Goal: Register for event/course

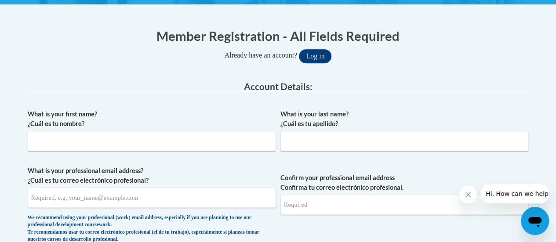
scroll to position [169, 0]
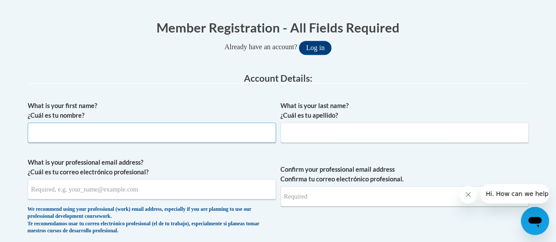
click at [238, 132] on input "What is your first name? ¿Cuál es tu nombre?" at bounding box center [152, 133] width 249 height 20
type input "Nathan"
type input "Huber"
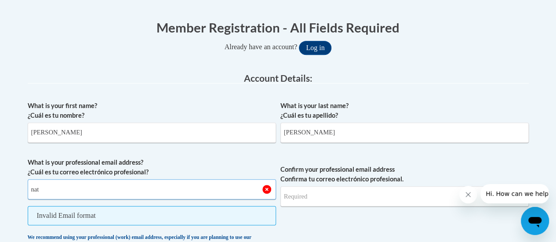
type input "nathan.huber@rusd.org"
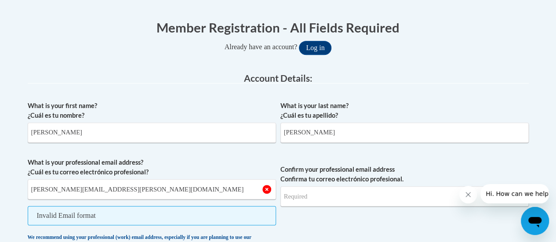
type input "nathan.huber@rusd.org"
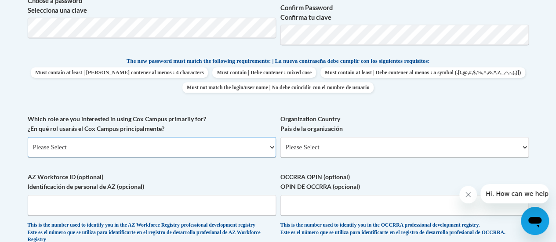
scroll to position [422, 0]
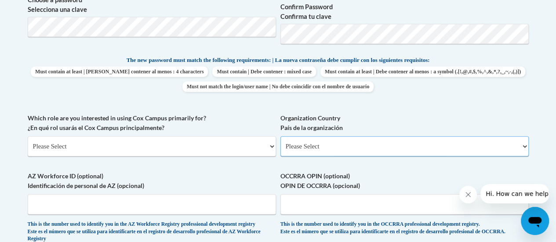
click at [310, 147] on select "Please Select United States | Estados Unidos Outside of the United States | Fue…" at bounding box center [405, 146] width 249 height 20
select select "ad49bcad-a171-4b2e-b99c-48b446064914"
click at [281, 136] on select "Please Select United States | Estados Unidos Outside of the United States | Fue…" at bounding box center [405, 146] width 249 height 20
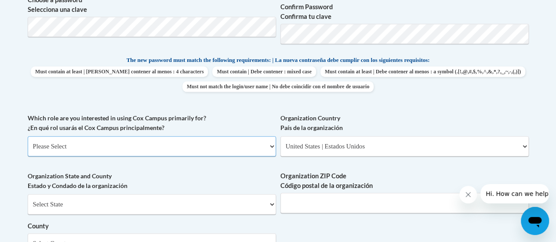
click at [243, 144] on select "Please Select College/University | Colegio/Universidad Community/Nonprofit Part…" at bounding box center [152, 146] width 249 height 20
select select "fbf2d438-af2f-41f8-98f1-81c410e29de3"
click at [28, 136] on select "Please Select College/University | Colegio/Universidad Community/Nonprofit Part…" at bounding box center [152, 146] width 249 height 20
select select "null"
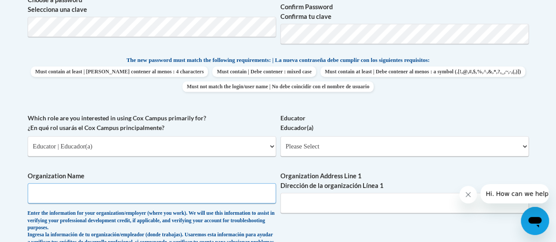
click at [215, 199] on input "Organization Name" at bounding box center [152, 193] width 249 height 20
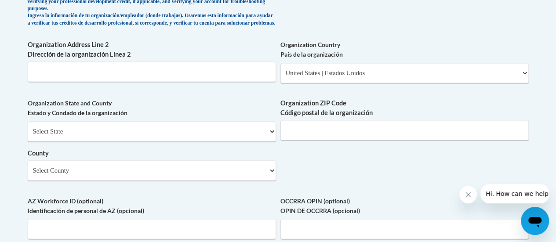
scroll to position [651, 0]
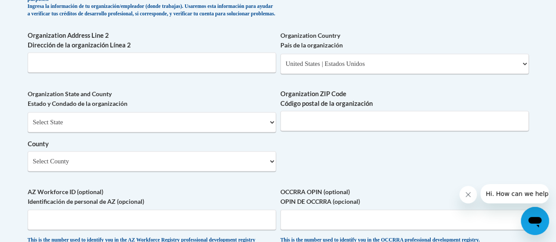
type input "Racine Unified School District"
click at [236, 129] on select "Select State Alabama Alaska Arizona Arkansas California Colorado Connecticut De…" at bounding box center [152, 122] width 249 height 20
select select "Wisconsin"
click at [28, 119] on select "Select State Alabama Alaska Arizona Arkansas California Colorado Connecticut De…" at bounding box center [152, 122] width 249 height 20
click at [176, 171] on select "Select County Adams Ashland Barron Bayfield Brown Buffalo Burnett Calumet Chipp…" at bounding box center [152, 161] width 249 height 20
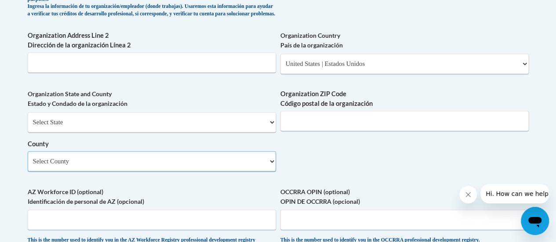
select select "Racine"
click at [28, 158] on select "Select County Adams Ashland Barron Bayfield Brown Buffalo Burnett Calumet Chipp…" at bounding box center [152, 161] width 249 height 20
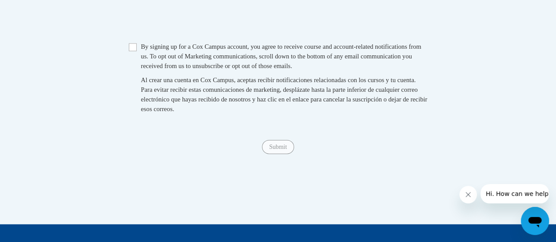
scroll to position [944, 0]
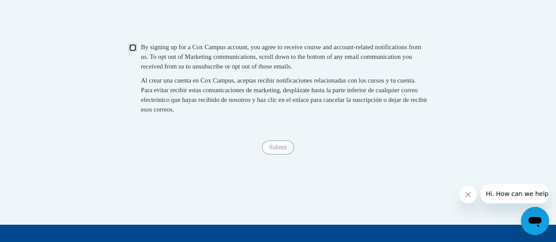
click at [132, 52] on input "Checkbox" at bounding box center [133, 48] width 8 height 8
checkbox input "true"
click at [286, 155] on input "Submit" at bounding box center [278, 148] width 32 height 14
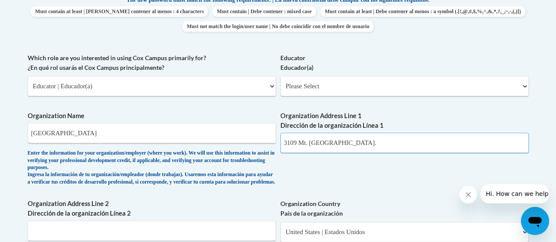
scroll to position [480, 0]
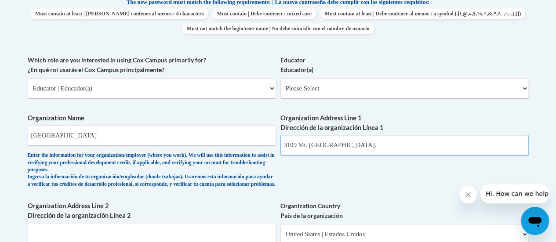
type input "3109 Mt. Pleasant St."
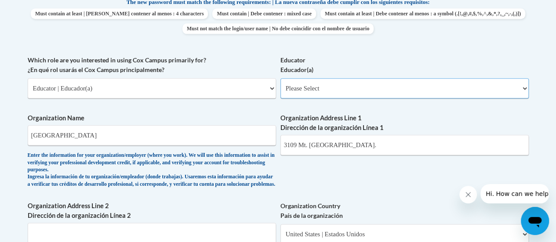
click at [329, 91] on select "Please Select Early Learning/Daycare Teacher/Family Home Care Provider | Maestr…" at bounding box center [405, 88] width 249 height 20
select select "8e40623d-54d0-45cd-9f92-5df65cd3f8cf"
click at [281, 78] on select "Please Select Early Learning/Daycare Teacher/Family Home Care Provider | Maestr…" at bounding box center [405, 88] width 249 height 20
select select "null"
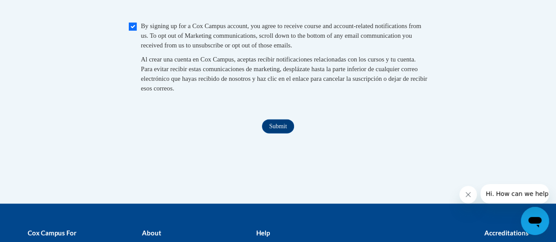
scroll to position [972, 0]
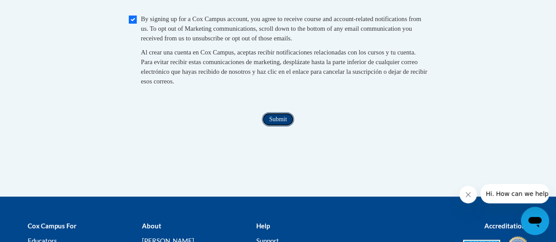
click at [280, 127] on input "Submit" at bounding box center [278, 120] width 32 height 14
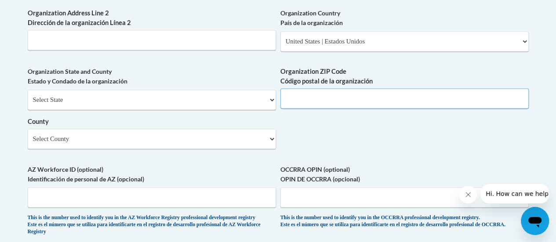
scroll to position [663, 0]
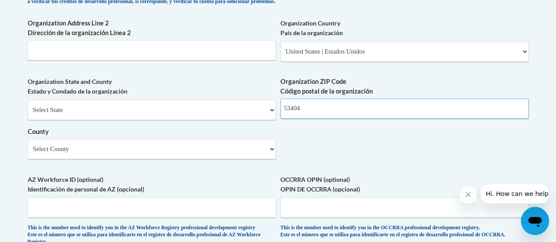
type input "53404"
click at [245, 159] on select "Select County Adams Ashland Barron Bayfield Brown Buffalo Burnett Calumet Chipp…" at bounding box center [152, 149] width 249 height 20
select select "Racine"
click at [28, 146] on select "Select County Adams Ashland Barron Bayfield Brown Buffalo Burnett Calumet Chipp…" at bounding box center [152, 149] width 249 height 20
click at [146, 117] on select "Select State Alabama Alaska Arizona Arkansas California Colorado Connecticut De…" at bounding box center [152, 110] width 249 height 20
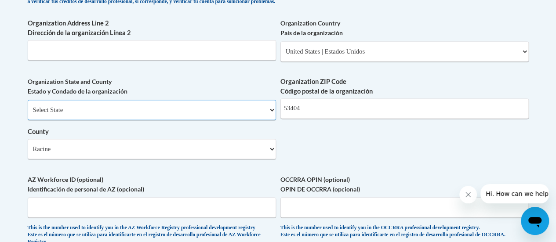
select select "Wisconsin"
click at [28, 106] on select "Select State Alabama Alaska Arizona Arkansas California Colorado Connecticut De…" at bounding box center [152, 110] width 249 height 20
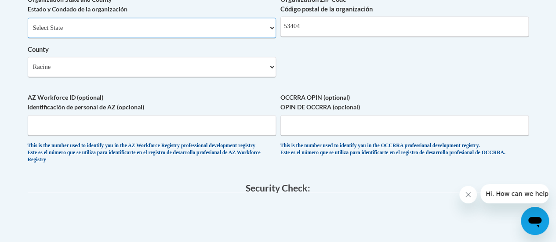
scroll to position [918, 0]
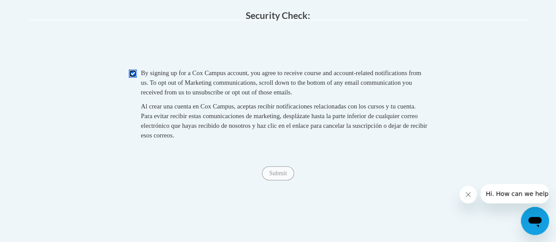
click at [134, 78] on input "Checkbox" at bounding box center [133, 74] width 8 height 8
checkbox input "true"
click at [273, 181] on input "Submit" at bounding box center [278, 174] width 32 height 14
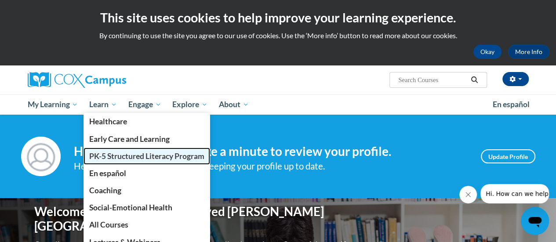
click at [117, 157] on span "PK-5 Structured Literacy Program" at bounding box center [146, 156] width 115 height 9
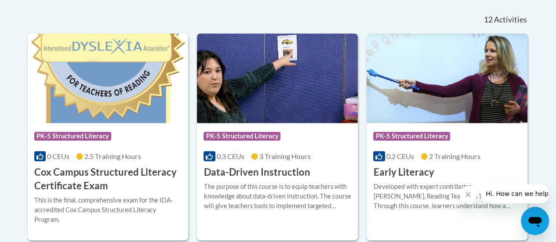
scroll to position [384, 0]
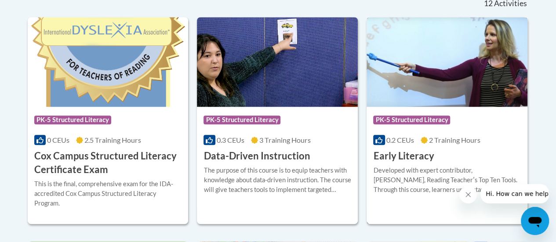
click at [438, 155] on div "Course Category: PK-5 Structured Literacy 0.2 CEUs 2 Training Hours COURSE Earl…" at bounding box center [447, 135] width 161 height 56
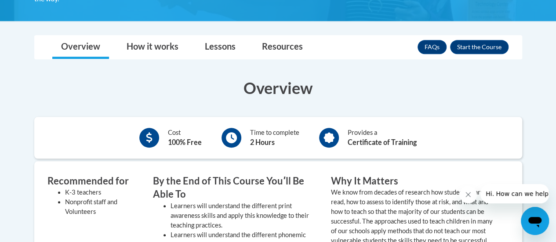
scroll to position [229, 0]
click at [478, 48] on button "Enroll" at bounding box center [479, 47] width 58 height 14
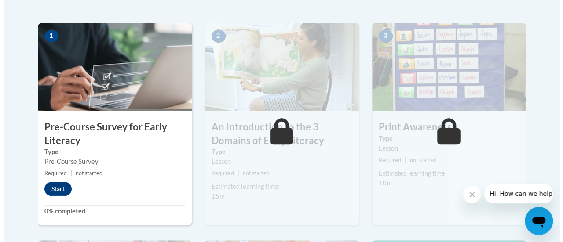
scroll to position [268, 0]
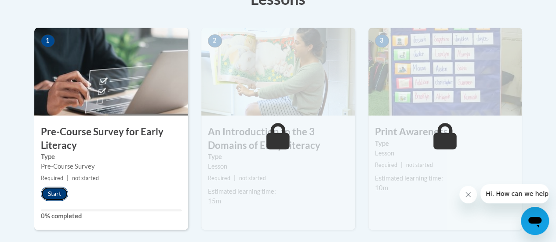
click at [50, 195] on button "Start" at bounding box center [54, 194] width 27 height 14
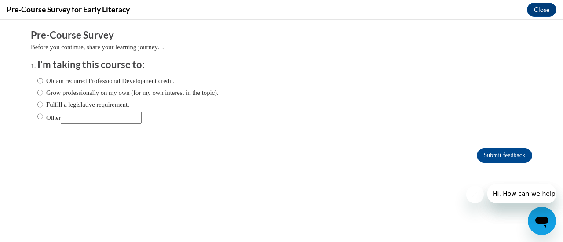
scroll to position [0, 0]
click at [37, 81] on input "Obtain required Professional Development credit." at bounding box center [40, 81] width 6 height 10
radio input "true"
click at [475, 198] on icon "Close message from company" at bounding box center [474, 194] width 7 height 7
click at [473, 199] on button "Close message from company" at bounding box center [475, 195] width 18 height 18
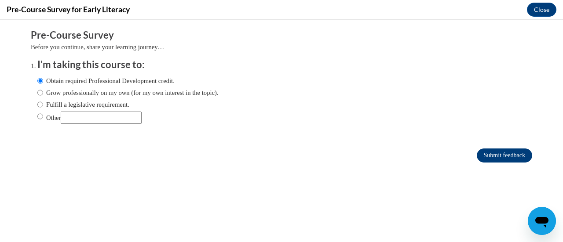
click at [496, 157] on input "Submit feedback" at bounding box center [504, 156] width 55 height 14
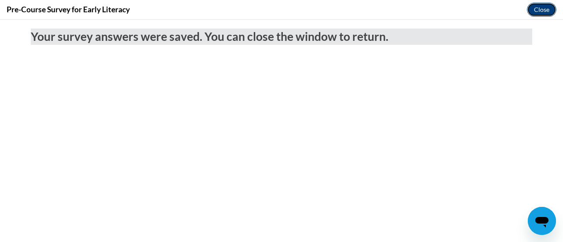
click at [545, 13] on button "Close" at bounding box center [541, 10] width 29 height 14
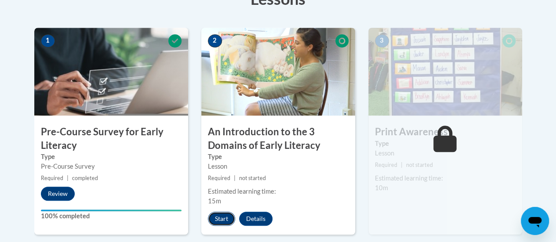
click at [220, 220] on button "Start" at bounding box center [221, 219] width 27 height 14
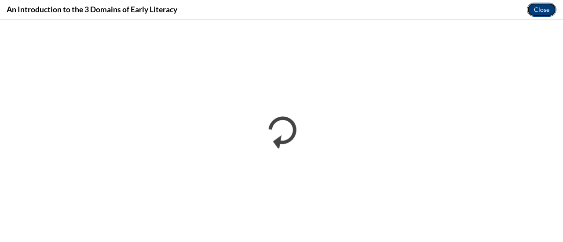
click at [545, 8] on button "Close" at bounding box center [541, 10] width 29 height 14
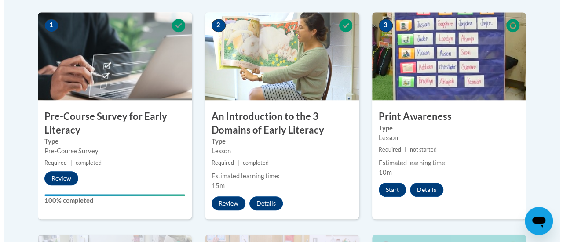
scroll to position [283, 0]
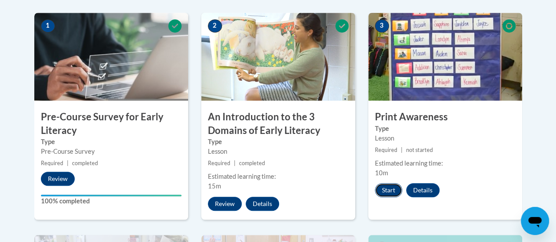
click at [387, 188] on button "Start" at bounding box center [388, 190] width 27 height 14
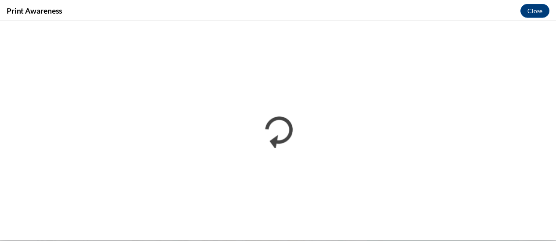
scroll to position [0, 0]
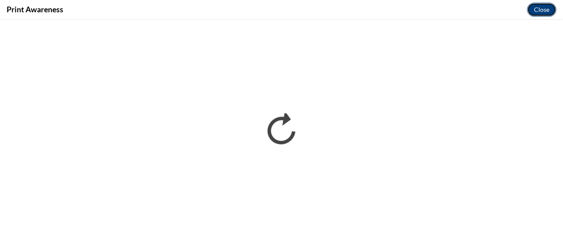
click at [540, 12] on button "Close" at bounding box center [541, 10] width 29 height 14
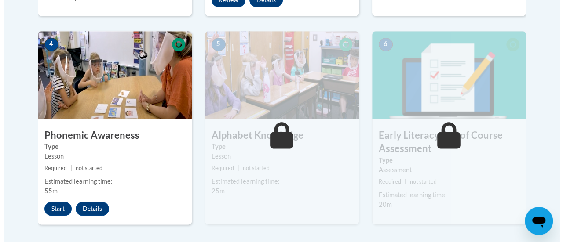
scroll to position [487, 0]
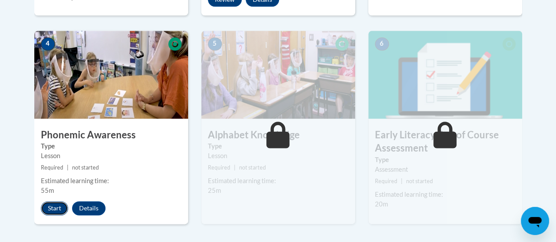
click at [49, 210] on button "Start" at bounding box center [54, 208] width 27 height 14
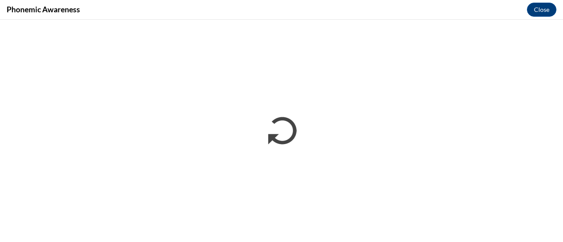
scroll to position [0, 0]
